Goal: Task Accomplishment & Management: Use online tool/utility

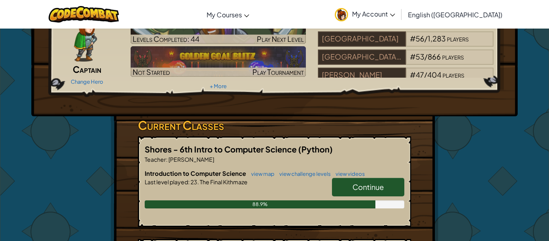
scroll to position [49, 0]
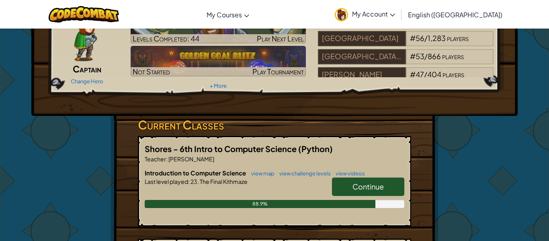
click at [367, 182] on span "Continue" at bounding box center [367, 186] width 31 height 9
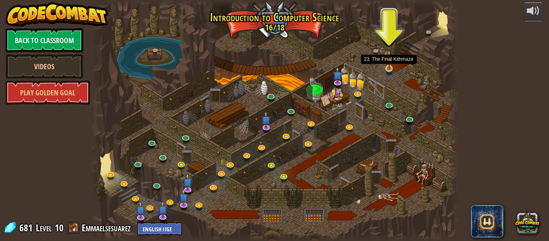
click at [388, 65] on img at bounding box center [389, 59] width 8 height 19
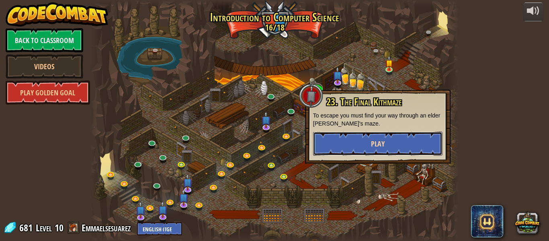
click at [354, 144] on button "Play" at bounding box center [377, 143] width 129 height 24
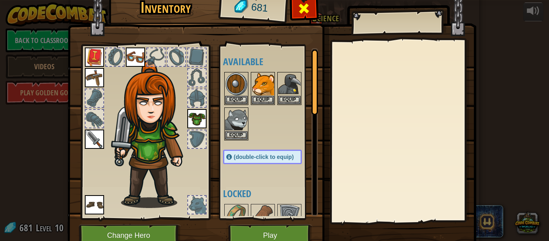
click at [307, 11] on span at bounding box center [303, 8] width 13 height 13
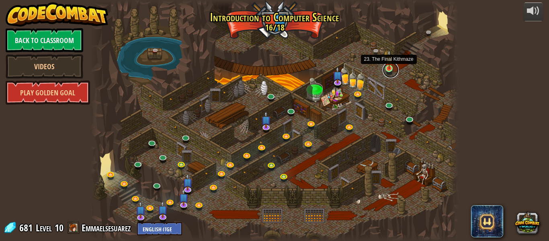
click at [389, 69] on link at bounding box center [390, 70] width 16 height 16
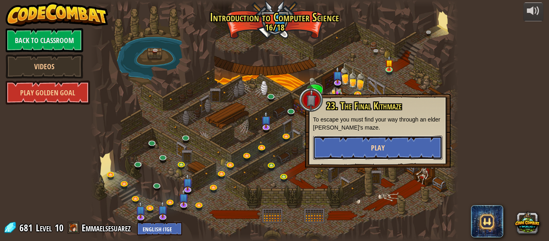
click at [367, 149] on button "Play" at bounding box center [377, 147] width 129 height 24
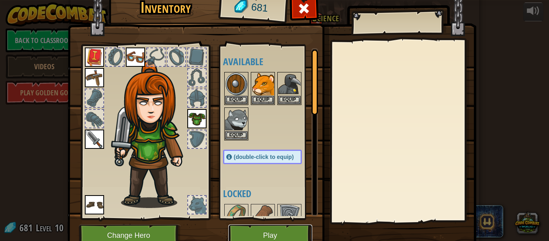
click at [265, 231] on button "Play" at bounding box center [270, 235] width 84 height 22
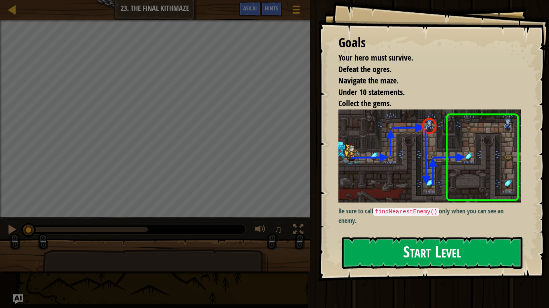
click at [367, 235] on div "Goals Your hero must survive. Defeat the ogres. Navigate the maze. Under 10 sta…" at bounding box center [433, 141] width 231 height 282
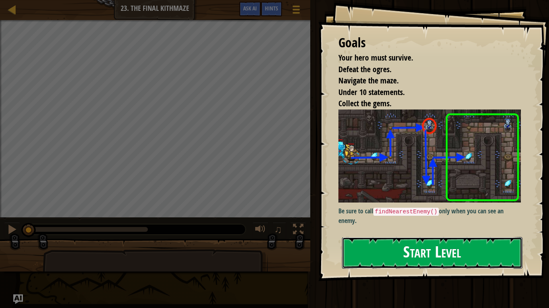
click at [407, 240] on button "Start Level" at bounding box center [432, 253] width 180 height 32
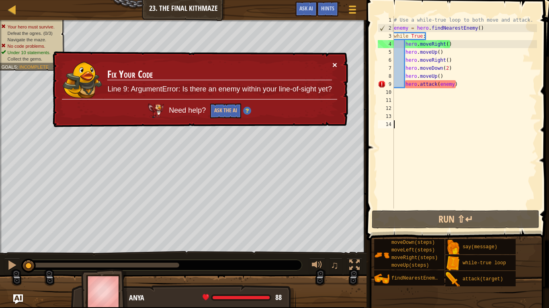
click at [334, 65] on button "×" at bounding box center [334, 65] width 5 height 8
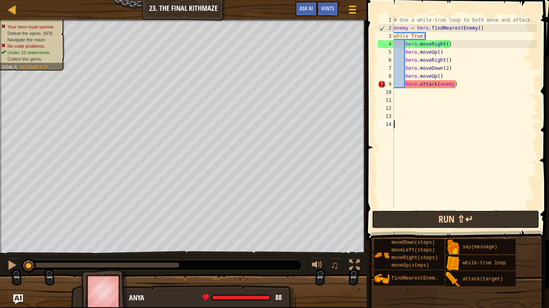
click at [396, 212] on button "Run ⇧↵" at bounding box center [455, 219] width 167 height 18
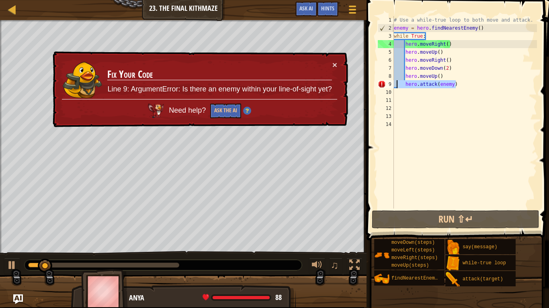
drag, startPoint x: 460, startPoint y: 84, endPoint x: 398, endPoint y: 82, distance: 62.3
click at [398, 82] on div "# Use a while-true loop to both move and attack. enemy = hero . findNearestEnem…" at bounding box center [464, 120] width 145 height 209
type textarea "hero.attack(enemy)"
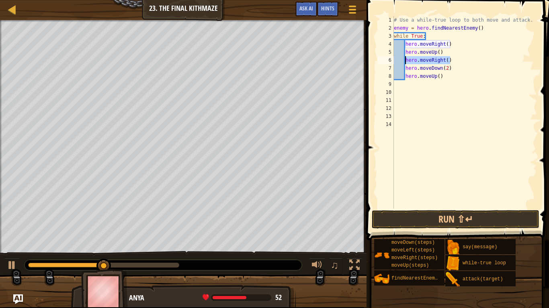
drag, startPoint x: 454, startPoint y: 60, endPoint x: 404, endPoint y: 61, distance: 49.8
click at [404, 61] on div "# Use a while-true loop to both move and attack. enemy = hero . findNearestEnem…" at bounding box center [464, 120] width 145 height 209
type textarea "hero.moveRight()"
click at [408, 88] on div "# Use a while-true loop to both move and attack. enemy = hero . findNearestEnem…" at bounding box center [464, 120] width 145 height 209
paste textarea "hero.moveRight()"
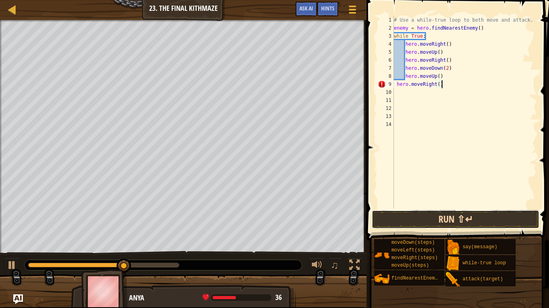
click at [445, 217] on button "Run ⇧↵" at bounding box center [455, 219] width 167 height 18
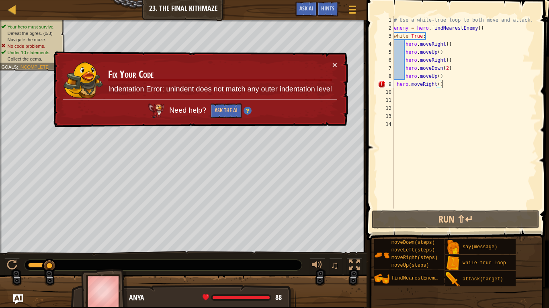
click at [396, 85] on div "# Use a while-true loop to both move and attack. enemy = hero . findNearestEnem…" at bounding box center [464, 120] width 145 height 209
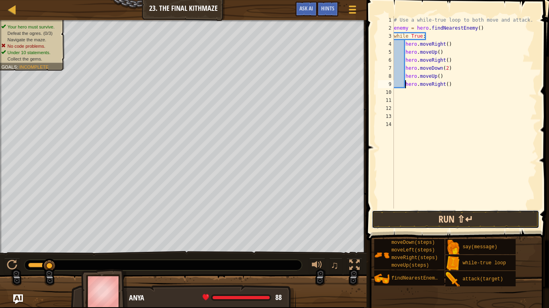
click at [427, 218] on button "Run ⇧↵" at bounding box center [455, 219] width 167 height 18
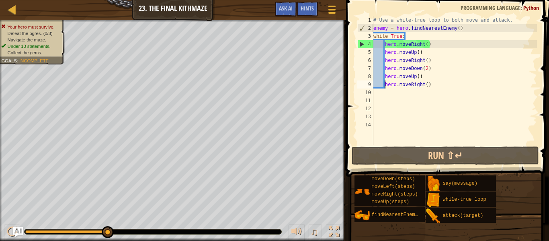
click at [428, 76] on div "# Use a while-true loop to both move and attack. enemy = hero . findNearestEnem…" at bounding box center [454, 88] width 165 height 145
type textarea "hero.moveUp()"
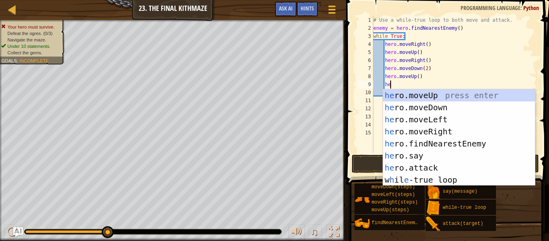
scroll to position [4, 3]
type textarea "hero."
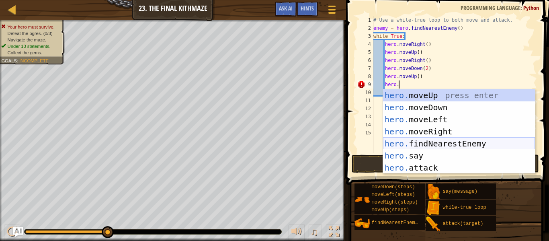
click at [449, 142] on div "hero. moveUp press enter hero. moveDown press enter hero. moveLeft press enter …" at bounding box center [459, 143] width 152 height 108
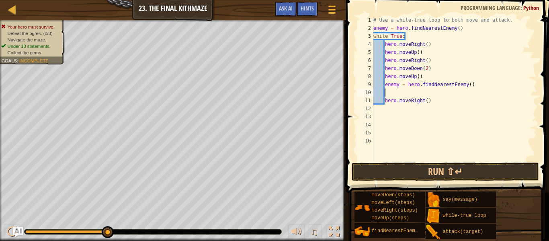
scroll to position [4, 1]
click at [406, 84] on div "# Use a while-true loop to both move and attack. enemy = hero . findNearestEnem…" at bounding box center [454, 96] width 165 height 161
type textarea "hero.findNearestEnemy()"
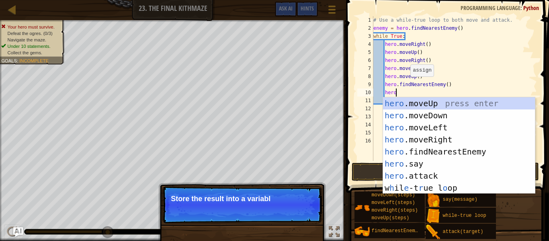
scroll to position [4, 3]
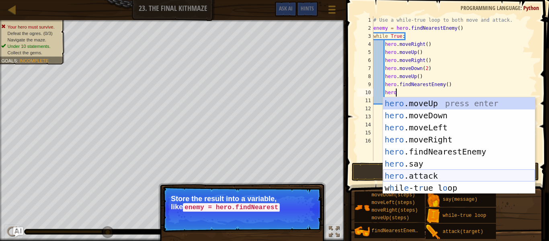
click at [443, 174] on div "hero .moveUp press enter hero .moveDown press enter hero .moveLeft press enter …" at bounding box center [459, 157] width 152 height 120
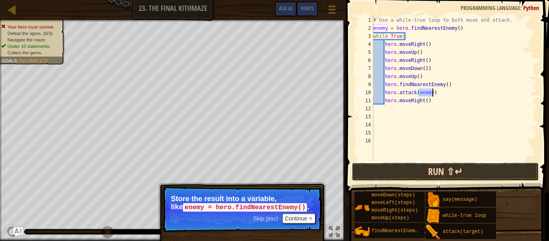
click at [428, 171] on button "Run ⇧↵" at bounding box center [444, 171] width 187 height 18
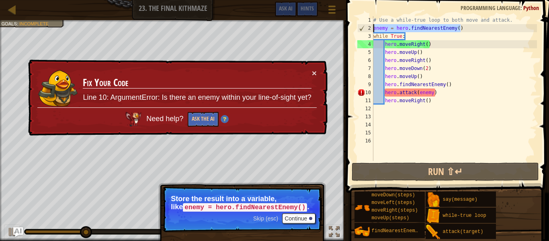
drag, startPoint x: 464, startPoint y: 27, endPoint x: 372, endPoint y: 27, distance: 91.6
click at [372, 27] on div "hero.attack(enemy) 1 2 3 4 5 6 7 8 9 10 11 12 13 14 15 16 # Use a while-true lo…" at bounding box center [445, 88] width 181 height 145
type textarea "enemy = hero.findNearestEnemy()"
click at [204, 119] on button "Ask the AI" at bounding box center [202, 119] width 31 height 15
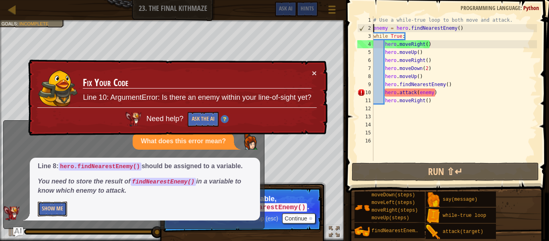
click at [63, 206] on button "Show Me" at bounding box center [52, 208] width 29 height 15
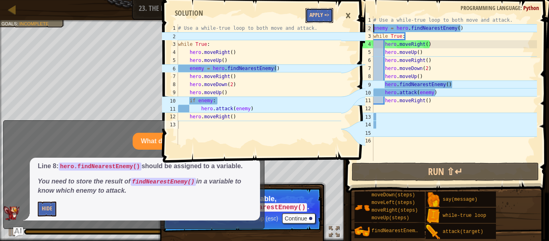
click at [323, 15] on button "Apply =>" at bounding box center [319, 15] width 28 height 15
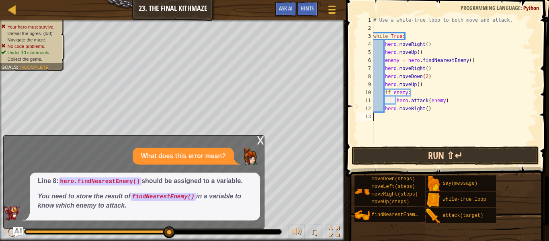
scroll to position [4, 0]
click at [435, 156] on button "Run ⇧↵" at bounding box center [444, 155] width 187 height 18
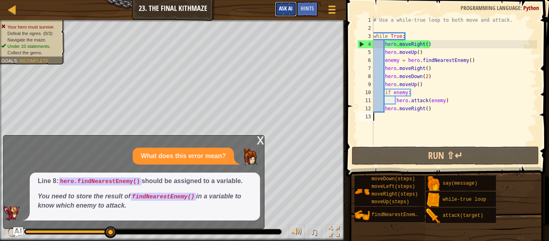
click at [287, 8] on span "Ask AI" at bounding box center [286, 8] width 14 height 8
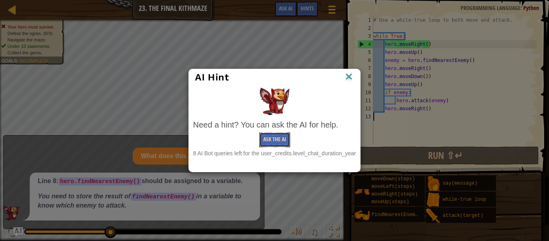
click at [275, 139] on button "Ask the AI" at bounding box center [274, 139] width 31 height 15
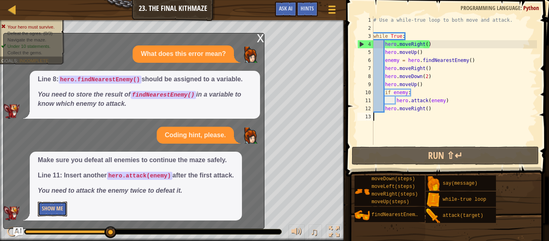
click at [57, 210] on button "Show Me" at bounding box center [52, 208] width 29 height 15
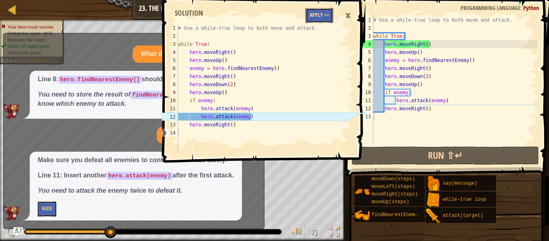
click at [325, 13] on button "Apply =>" at bounding box center [319, 15] width 28 height 15
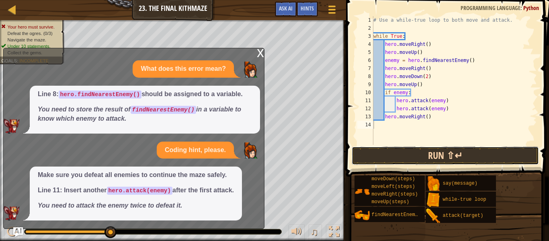
click at [439, 153] on button "Run ⇧↵" at bounding box center [444, 155] width 187 height 18
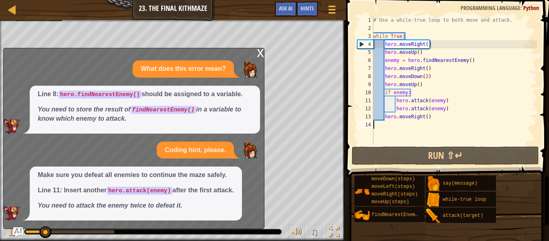
click at [260, 51] on div "x" at bounding box center [260, 52] width 7 height 8
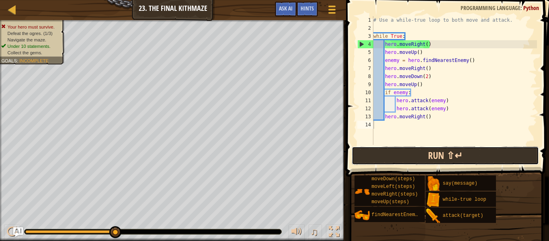
click at [392, 157] on button "Run ⇧↵" at bounding box center [444, 155] width 187 height 18
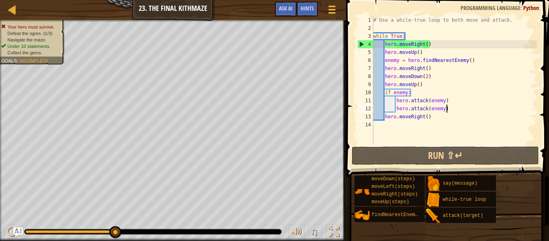
click at [453, 110] on div "# Use a while-true loop to both move and attack. while True : hero . moveRight …" at bounding box center [454, 88] width 165 height 145
type textarea "hero.attack(enemy)"
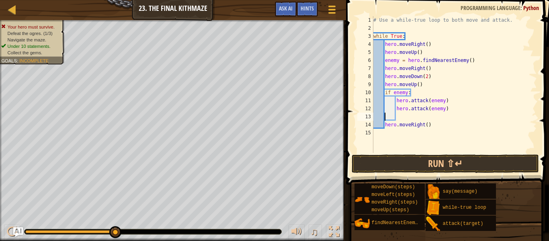
type textarea "hero.moveRight()"
click at [284, 11] on span "Ask AI" at bounding box center [286, 8] width 14 height 8
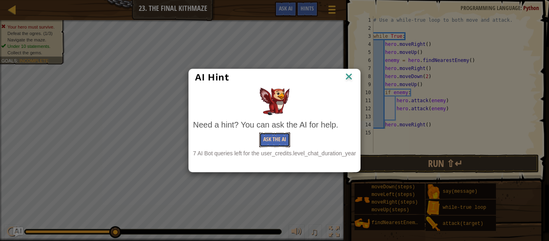
click at [264, 139] on button "Ask the AI" at bounding box center [274, 139] width 31 height 15
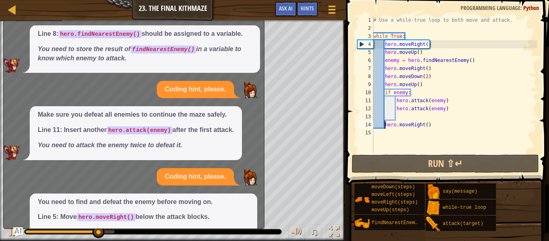
scroll to position [43, 0]
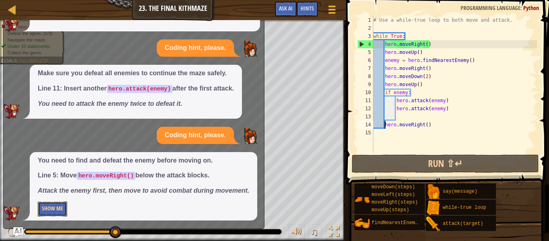
click at [59, 208] on button "Show Me" at bounding box center [52, 208] width 29 height 15
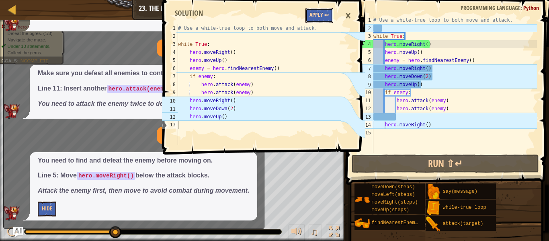
click at [325, 16] on button "Apply =>" at bounding box center [319, 15] width 28 height 15
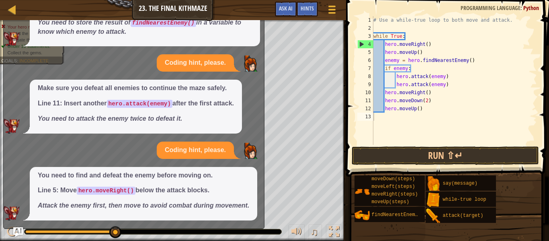
scroll to position [28, 0]
click at [408, 156] on button "Run ⇧↵" at bounding box center [444, 155] width 187 height 18
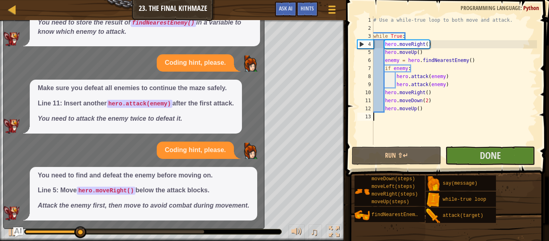
scroll to position [0, 0]
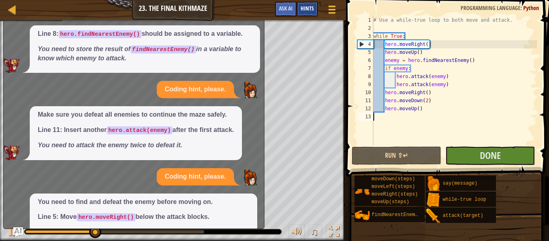
click at [305, 8] on span "Hints" at bounding box center [306, 8] width 13 height 8
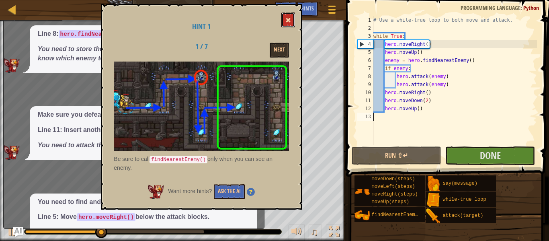
click at [287, 18] on span at bounding box center [288, 20] width 6 height 6
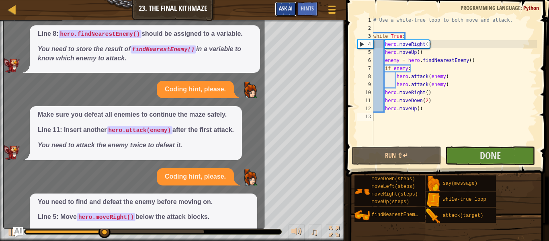
click at [284, 8] on span "Ask AI" at bounding box center [286, 8] width 14 height 8
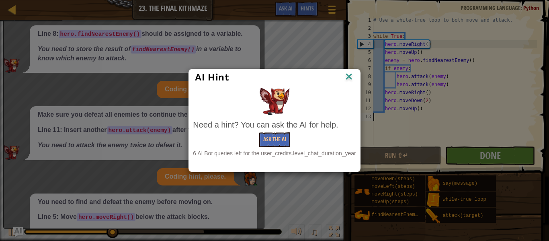
click at [344, 75] on div "AI Hint" at bounding box center [274, 77] width 159 height 12
click at [347, 76] on img at bounding box center [348, 77] width 10 height 12
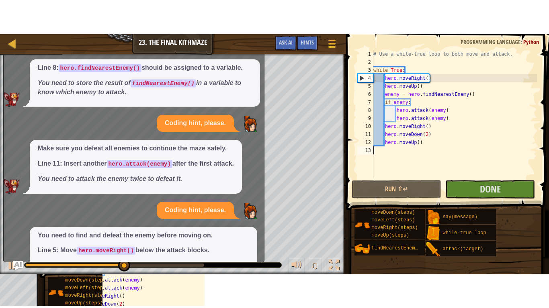
scroll to position [28, 0]
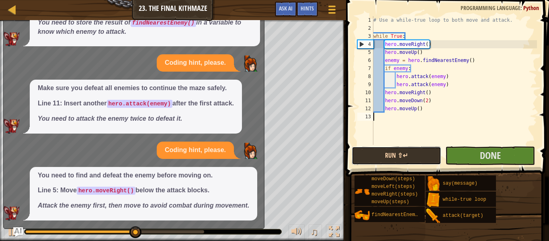
click at [414, 156] on button "Run ⇧↵" at bounding box center [396, 155] width 90 height 18
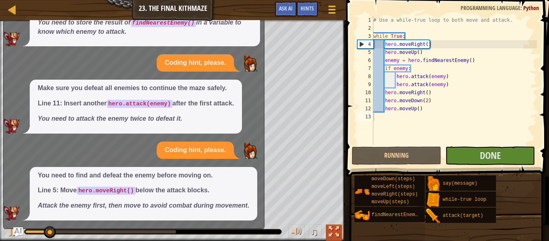
click at [333, 229] on div at bounding box center [334, 231] width 10 height 10
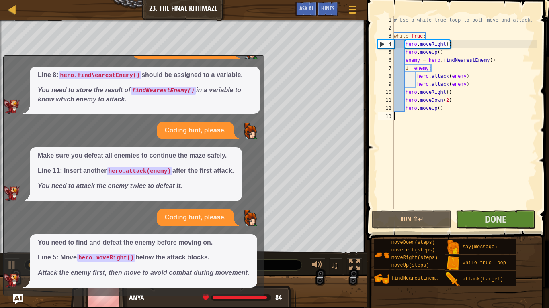
scroll to position [0, 0]
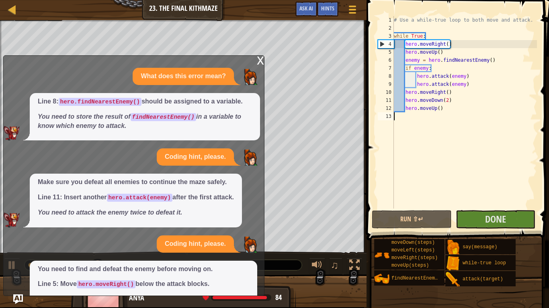
click at [258, 61] on div "x" at bounding box center [260, 60] width 7 height 8
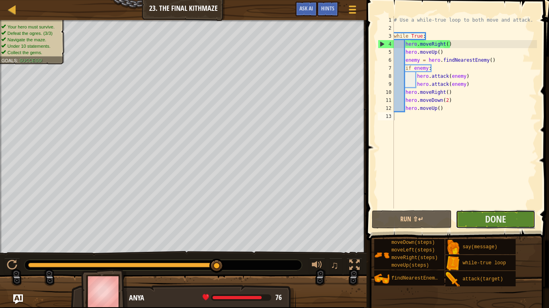
click at [507, 223] on button "Done" at bounding box center [495, 219] width 80 height 18
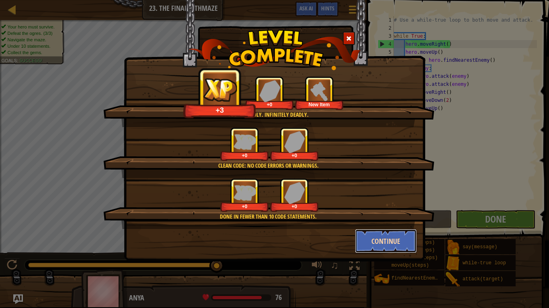
click at [392, 240] on button "Continue" at bounding box center [386, 241] width 62 height 24
click at [392, 240] on div "You're deadly. Infinitely deadly. +3 +0 New Item Clean code: no code errors or …" at bounding box center [274, 154] width 549 height 308
click at [386, 240] on div "You're deadly. Infinitely deadly. +3 +0 New Item Clean code: no code errors or …" at bounding box center [274, 154] width 549 height 308
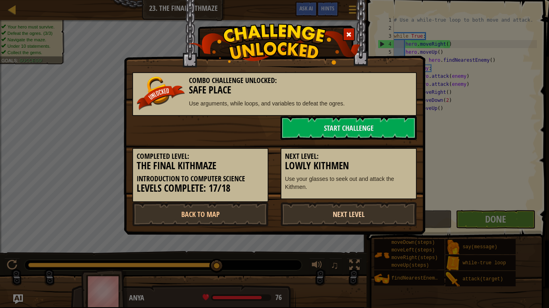
click at [353, 215] on link "Next Level" at bounding box center [348, 214] width 136 height 24
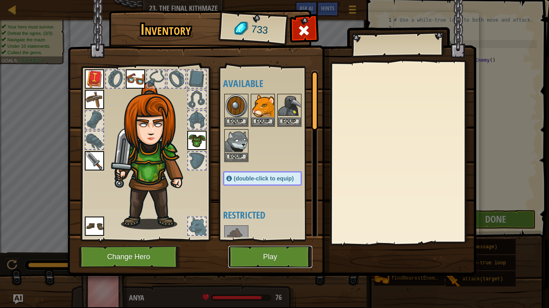
click at [265, 240] on button "Play" at bounding box center [270, 257] width 84 height 22
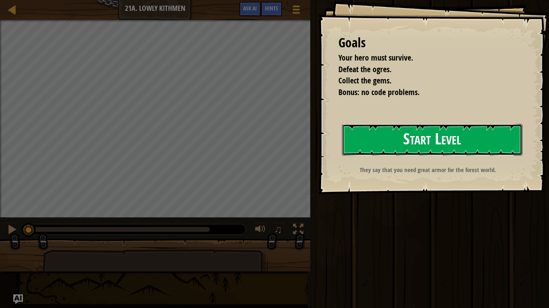
click at [407, 138] on button "Start Level" at bounding box center [432, 140] width 180 height 32
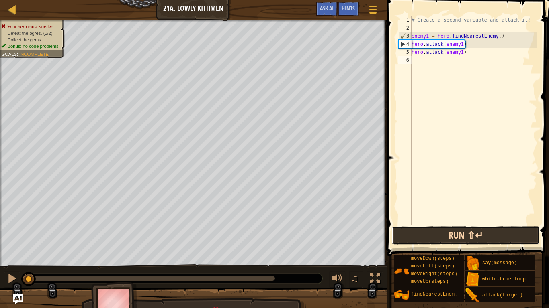
click at [417, 231] on button "Run ⇧↵" at bounding box center [466, 236] width 148 height 18
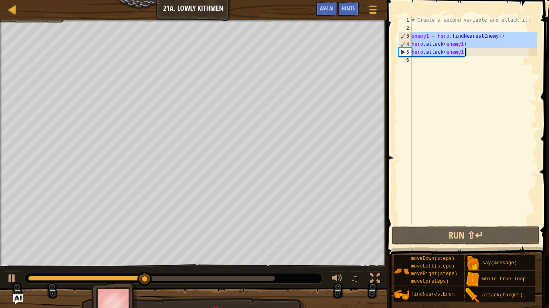
drag, startPoint x: 412, startPoint y: 36, endPoint x: 493, endPoint y: 53, distance: 83.3
click at [493, 53] on div "# Create a second variable and attack it! enemy1 = hero . findNearestEnemy ( ) …" at bounding box center [473, 128] width 127 height 225
click at [493, 53] on div "# Create a second variable and attack it! enemy1 = hero . findNearestEnemy ( ) …" at bounding box center [473, 120] width 127 height 209
type textarea "hero.attack(enemy1)"
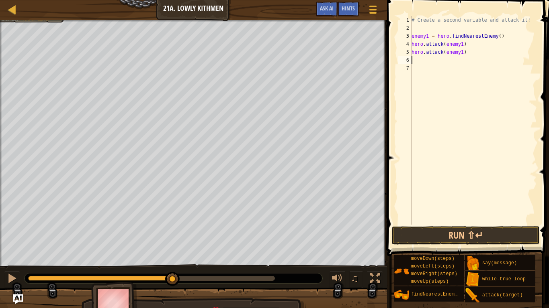
paste textarea "hero.attack(enemy1)"
click at [428, 60] on div "# Create a second variable and attack it! enemy1 = hero . findNearestEnemy ( ) …" at bounding box center [473, 128] width 127 height 225
click at [461, 68] on div "# Create a second variable and attack it! enemy1 = hero . findNearestEnemy ( ) …" at bounding box center [473, 128] width 127 height 225
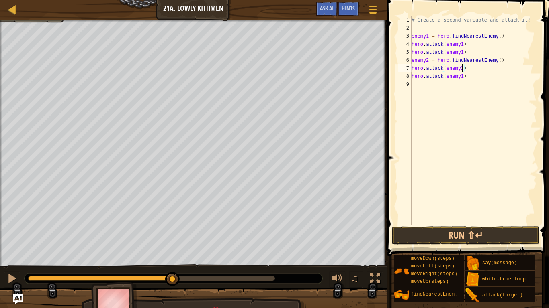
click at [461, 76] on div "# Create a second variable and attack it! enemy1 = hero . findNearestEnemy ( ) …" at bounding box center [473, 128] width 127 height 225
type textarea "hero.attack(enemy2)"
click at [462, 239] on button "Run ⇧↵" at bounding box center [466, 236] width 148 height 18
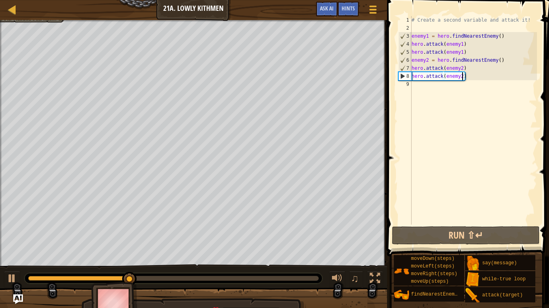
click at [438, 82] on div "# Create a second variable and attack it! enemy1 = hero . findNearestEnemy ( ) …" at bounding box center [473, 128] width 127 height 225
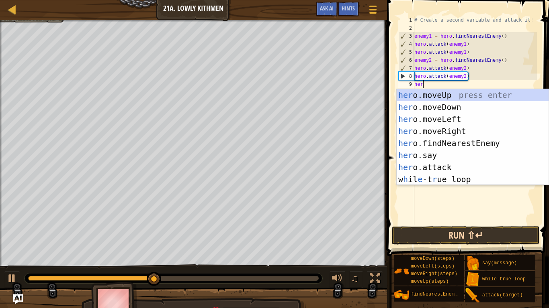
type textarea "hero"
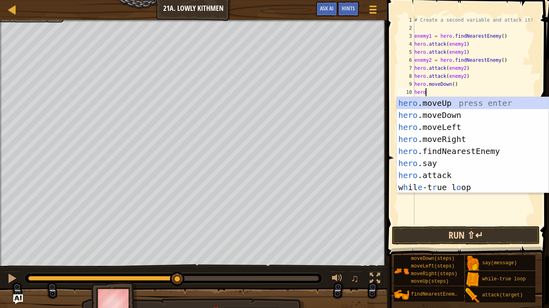
scroll to position [4, 1]
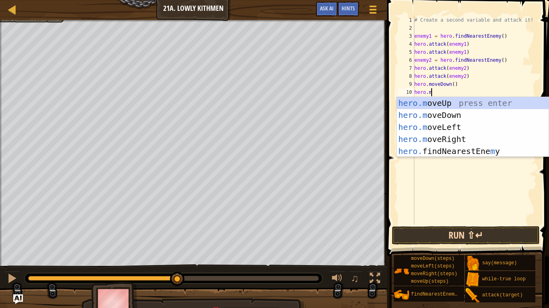
type textarea "[DOMAIN_NAME]"
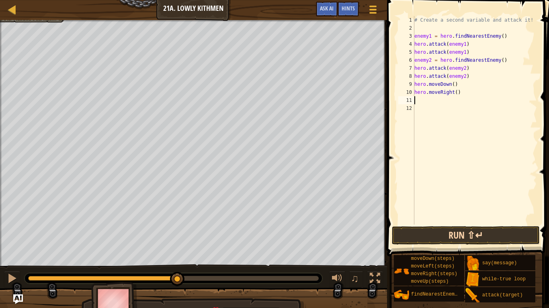
scroll to position [4, 0]
click at [499, 234] on button "Run ⇧↵" at bounding box center [466, 236] width 148 height 18
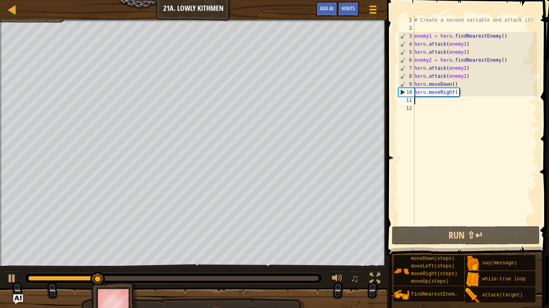
click at [457, 93] on div "# Create a second variable and attack it! enemy1 = hero . findNearestEnemy ( ) …" at bounding box center [474, 128] width 124 height 225
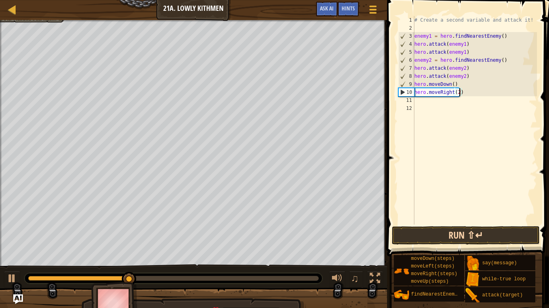
type textarea "hero.moveRight(2)"
click at [486, 229] on button "Run ⇧↵" at bounding box center [466, 236] width 148 height 18
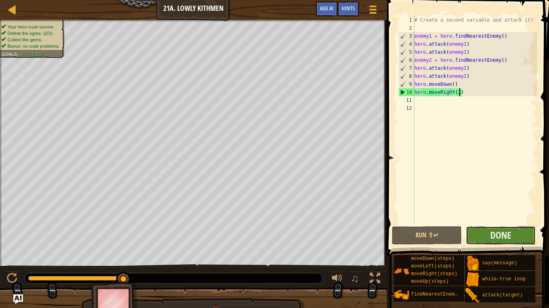
click at [512, 240] on button "Done" at bounding box center [500, 236] width 70 height 18
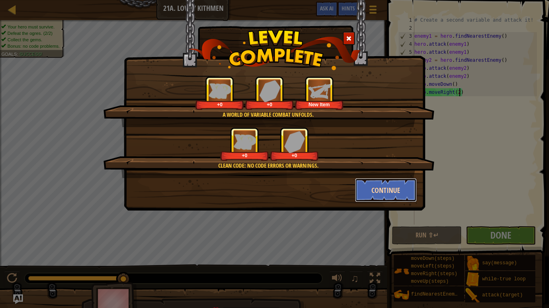
click at [401, 185] on button "Continue" at bounding box center [386, 190] width 62 height 24
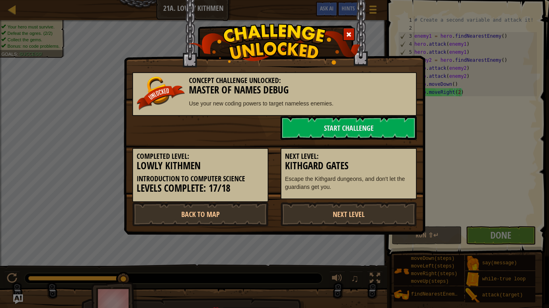
click at [378, 175] on div "Next Level: Kithgard Gates Escape the Kithgard dungeons, and don't let the guar…" at bounding box center [348, 174] width 136 height 52
click at [353, 215] on link "Next Level" at bounding box center [348, 214] width 136 height 24
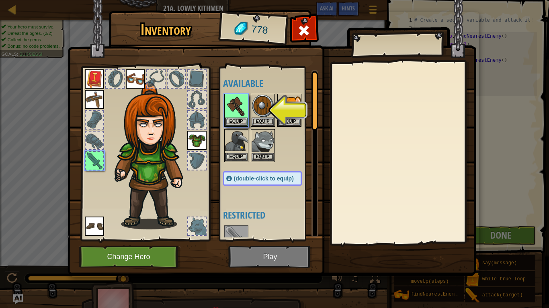
click at [265, 240] on img at bounding box center [271, 131] width 408 height 292
click at [235, 120] on button "Equip" at bounding box center [236, 121] width 22 height 8
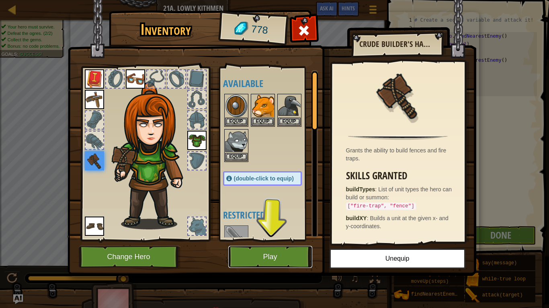
click at [257, 240] on button "Play" at bounding box center [270, 257] width 84 height 22
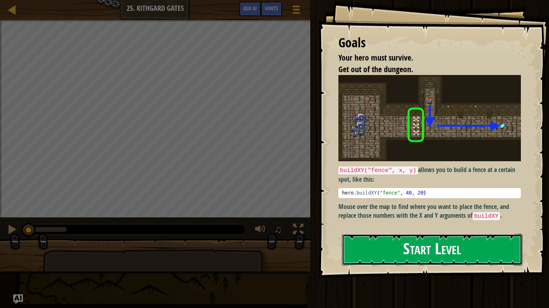
click at [381, 240] on button "Start Level" at bounding box center [432, 250] width 180 height 32
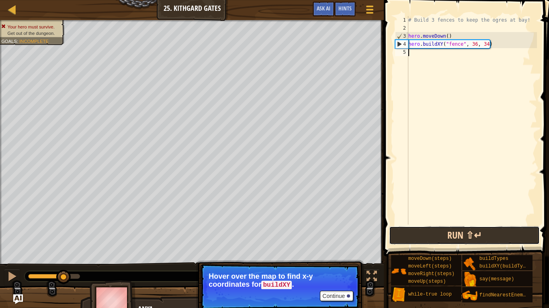
click at [442, 234] on button "Run ⇧↵" at bounding box center [464, 236] width 151 height 18
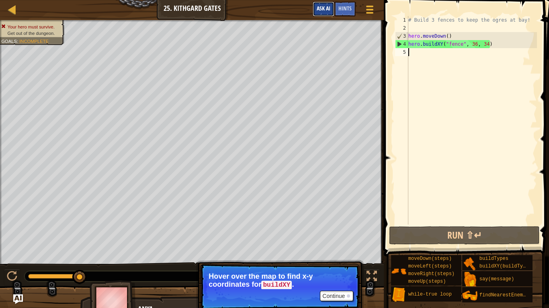
click at [323, 6] on span "Ask AI" at bounding box center [323, 8] width 14 height 8
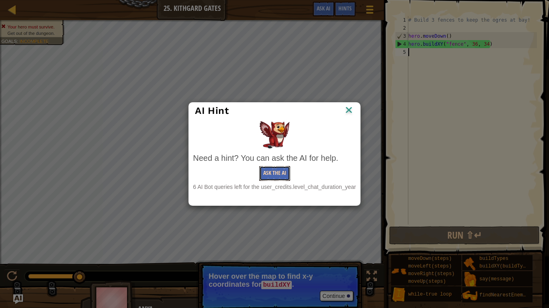
click at [282, 180] on button "Ask the AI" at bounding box center [274, 173] width 31 height 15
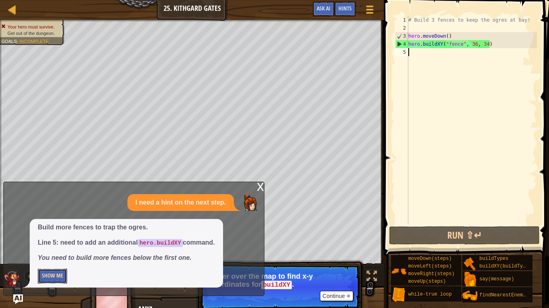
click at [57, 240] on button "Show Me" at bounding box center [52, 276] width 29 height 15
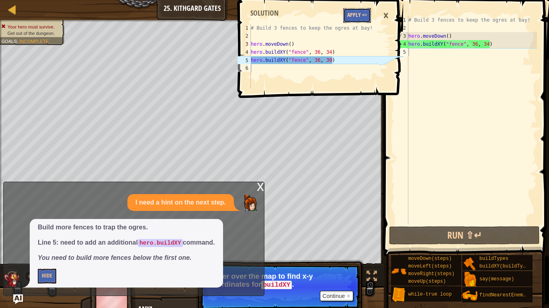
click at [359, 13] on button "Apply =>" at bounding box center [357, 15] width 28 height 15
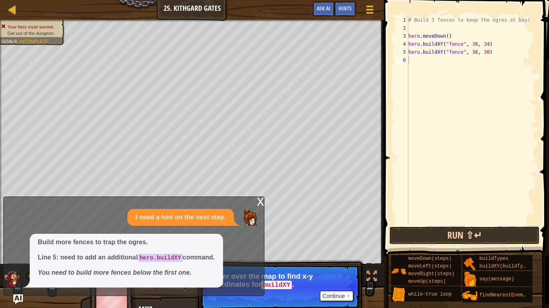
click at [414, 232] on button "Run ⇧↵" at bounding box center [464, 236] width 151 height 18
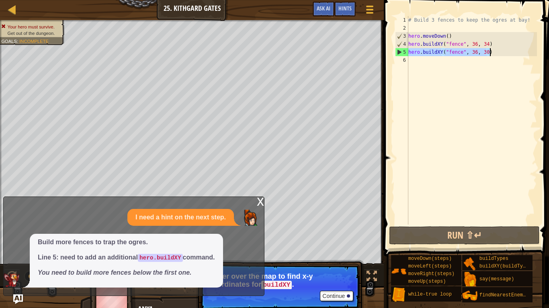
drag, startPoint x: 409, startPoint y: 53, endPoint x: 491, endPoint y: 55, distance: 82.4
click at [491, 55] on div "# Build 3 fences to keep the ogres at bay! hero . moveDown ( ) hero . buildXY (…" at bounding box center [471, 128] width 130 height 225
type textarea "hero.buildXY("fence", 36, 30)"
paste textarea "hero.buildXY("fence", 36, 30)"
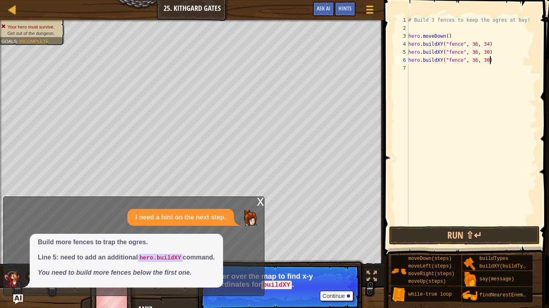
click at [485, 61] on div "# Build 3 fences to keep the ogres at bay! hero . moveDown ( ) hero . buildXY (…" at bounding box center [471, 128] width 130 height 225
click at [470, 236] on button "Run ⇧↵" at bounding box center [464, 236] width 151 height 18
type textarea "hero.buildXY("fence", 36, 26)"
click at [480, 233] on button "Run ⇧↵" at bounding box center [464, 236] width 151 height 18
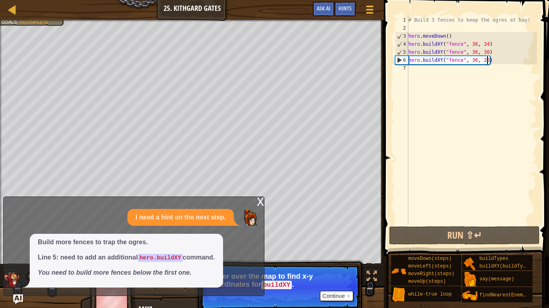
click at [443, 71] on div "# Build 3 fences to keep the ogres at bay! hero . moveDown ( ) hero . buildXY (…" at bounding box center [471, 128] width 130 height 225
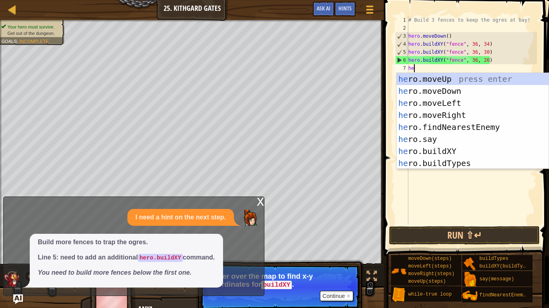
scroll to position [4, 1]
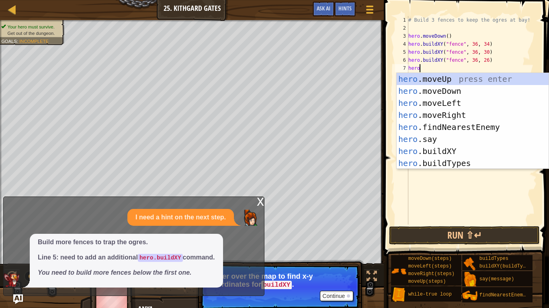
type textarea "hero."
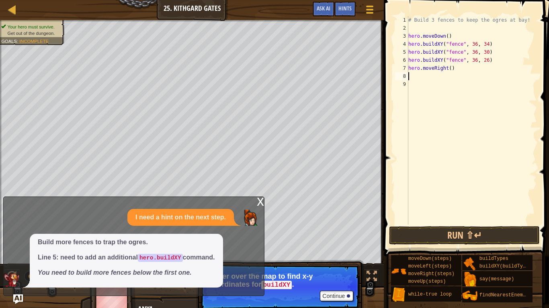
scroll to position [4, 0]
click at [479, 230] on button "Run ⇧↵" at bounding box center [464, 236] width 151 height 18
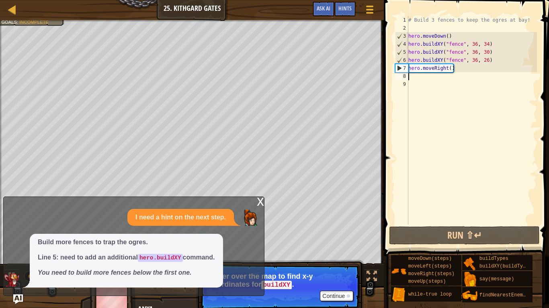
click at [451, 71] on div "# Build 3 fences to keep the ogres at bay! hero . moveDown ( ) hero . buildXY (…" at bounding box center [471, 128] width 130 height 225
type textarea "hero.moveRight(3)"
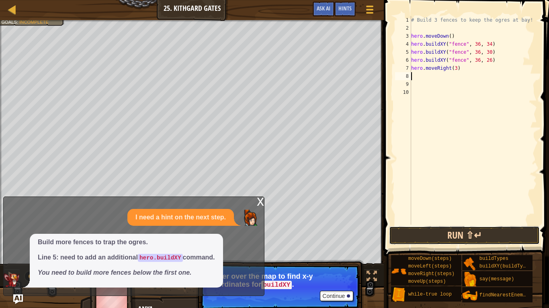
click at [443, 232] on button "Run ⇧↵" at bounding box center [464, 236] width 151 height 18
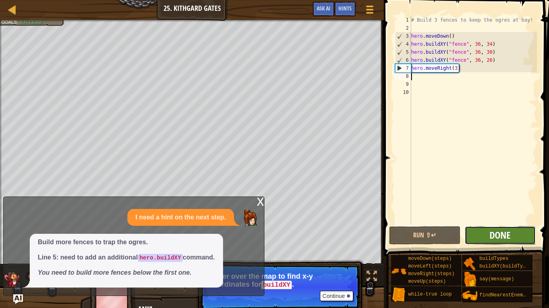
click at [501, 238] on span "Done" at bounding box center [499, 235] width 21 height 13
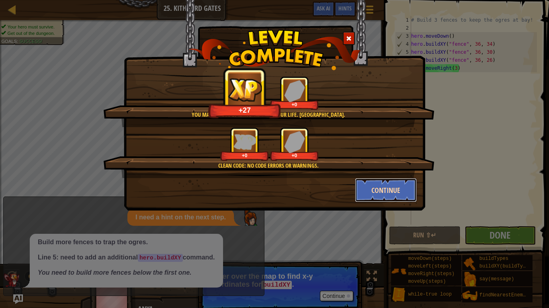
click at [409, 188] on button "Continue" at bounding box center [386, 190] width 62 height 24
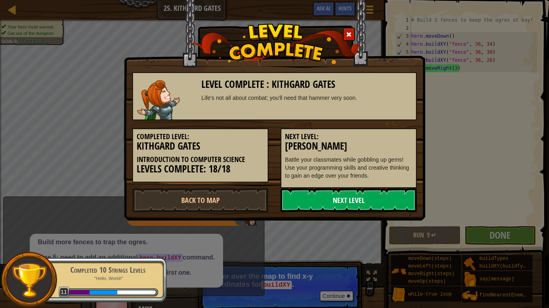
click at [372, 201] on link "Next Level" at bounding box center [348, 200] width 136 height 24
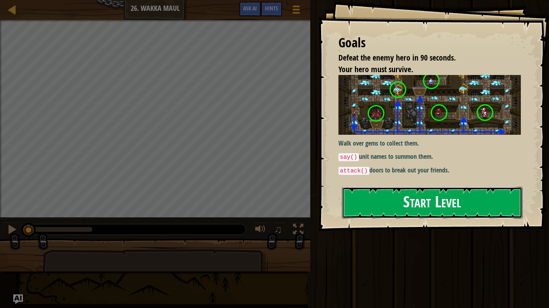
click at [381, 205] on button "Start Level" at bounding box center [432, 203] width 180 height 32
